Goal: Check status: Check status

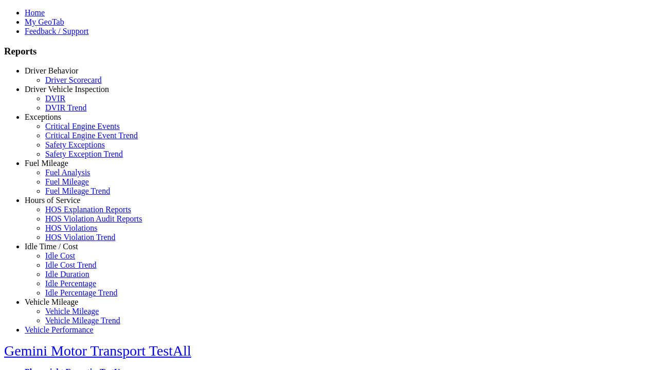
click at [59, 75] on link "Driver Behavior" at bounding box center [51, 70] width 53 height 9
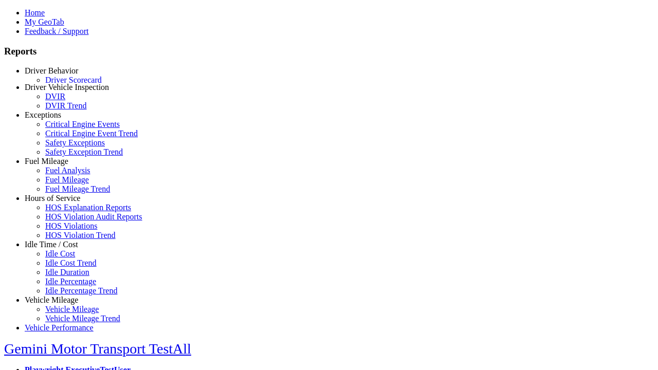
scroll to position [2, 0]
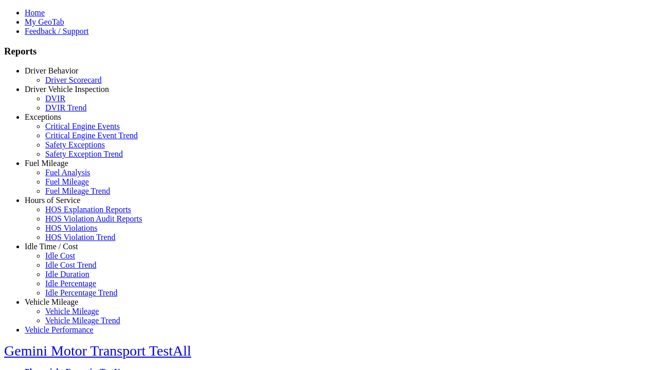
click at [67, 84] on link "Driver Scorecard" at bounding box center [73, 80] width 57 height 9
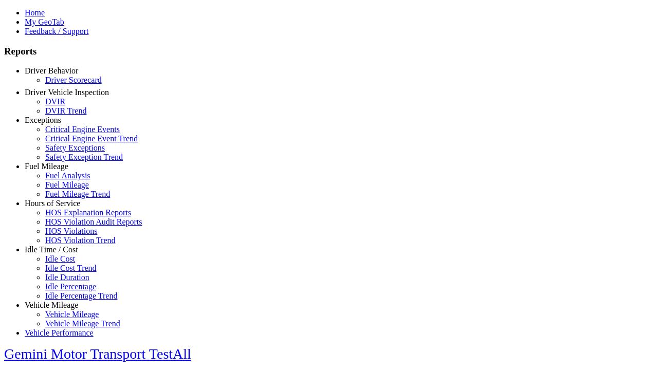
scroll to position [215, 0]
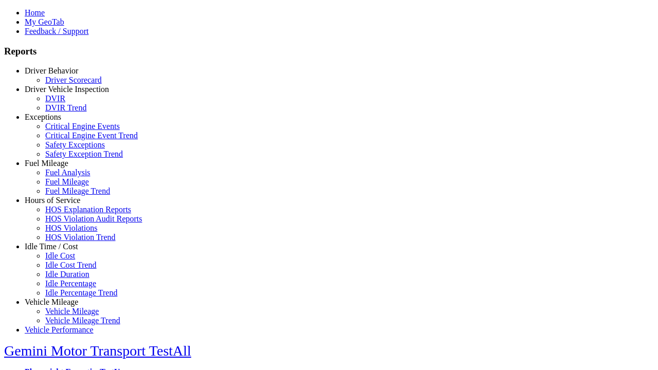
select select
type input "*********"
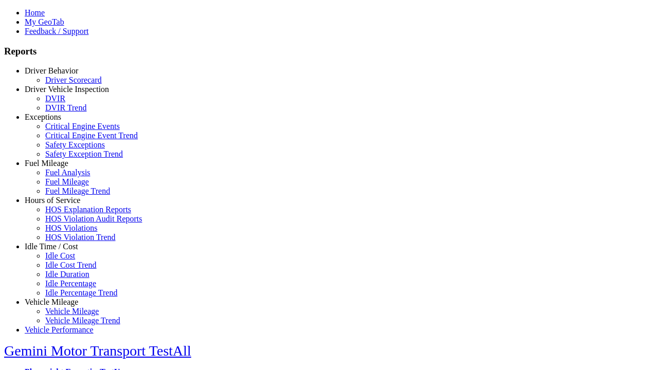
select select
